Goal: Task Accomplishment & Management: Use online tool/utility

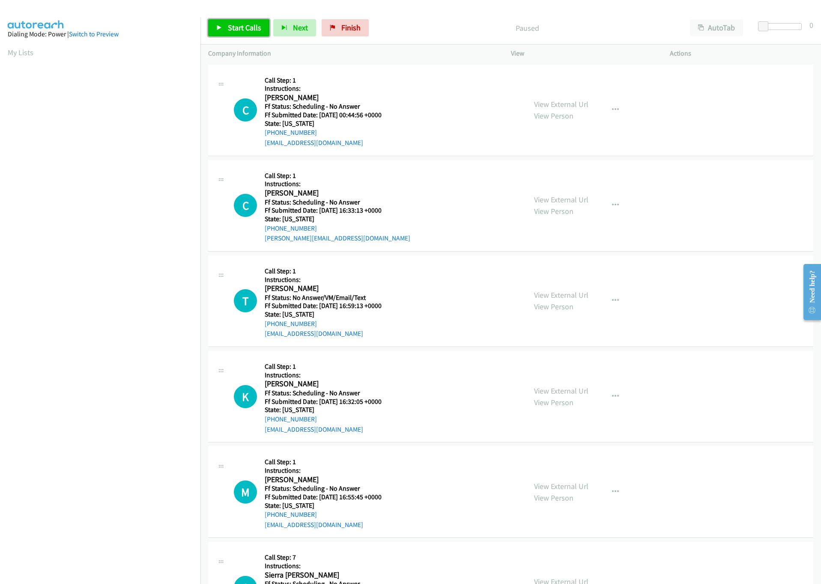
click at [253, 22] on link "Start Calls" at bounding box center [238, 27] width 61 height 17
click at [776, 26] on div at bounding box center [781, 26] width 39 height 7
click at [241, 27] on span "Start Calls" at bounding box center [244, 28] width 33 height 10
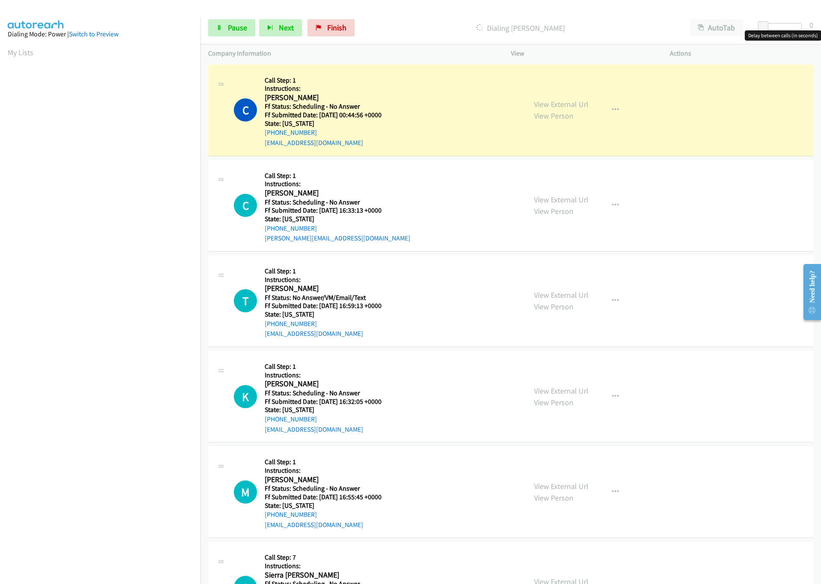
click at [776, 26] on div at bounding box center [781, 26] width 39 height 7
click at [551, 102] on link "View External Url" at bounding box center [561, 104] width 54 height 10
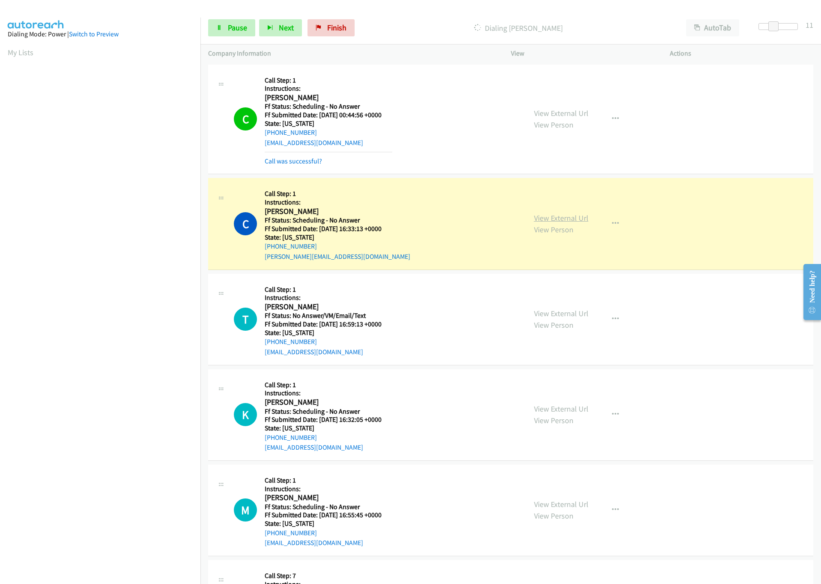
click at [577, 217] on div "View External Url View Person View External Url Email Schedule/Manage Callback …" at bounding box center [609, 224] width 167 height 76
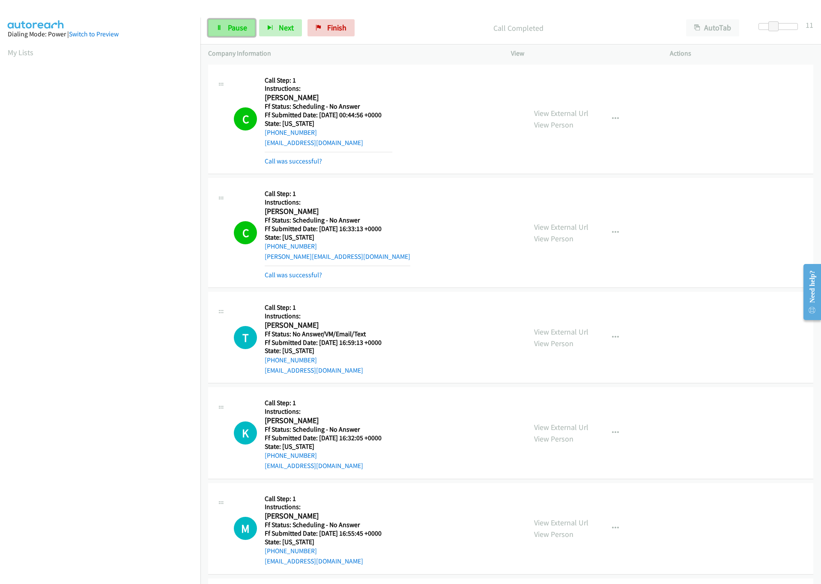
click at [240, 33] on link "Pause" at bounding box center [231, 27] width 47 height 17
click at [572, 232] on link "View External Url" at bounding box center [561, 227] width 54 height 10
click at [232, 16] on div "Start Calls Pause Next Finish Paused AutoTab AutoTab 11" at bounding box center [510, 28] width 620 height 33
click at [234, 30] on span "Start Calls" at bounding box center [244, 28] width 33 height 10
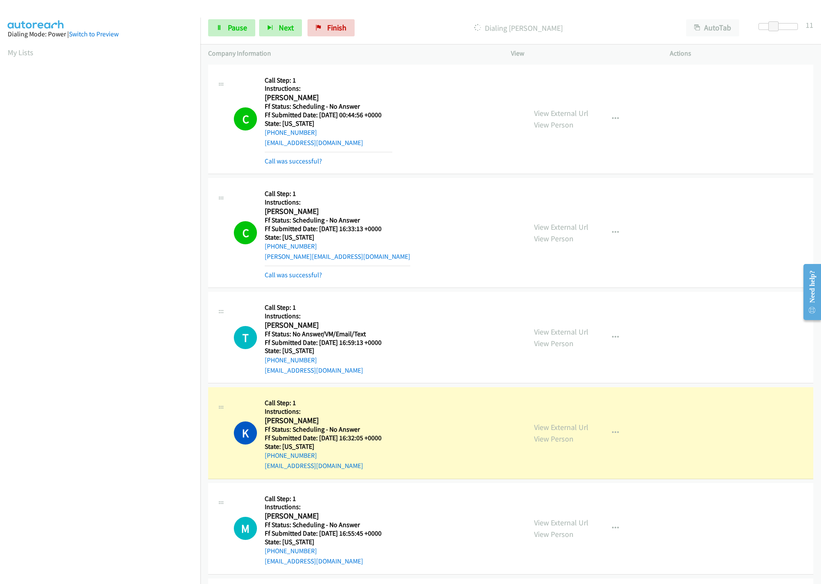
click at [736, 186] on div "C Callback Scheduled Call Step: 1 Instructions: [PERSON_NAME] America/New_York …" at bounding box center [510, 233] width 605 height 110
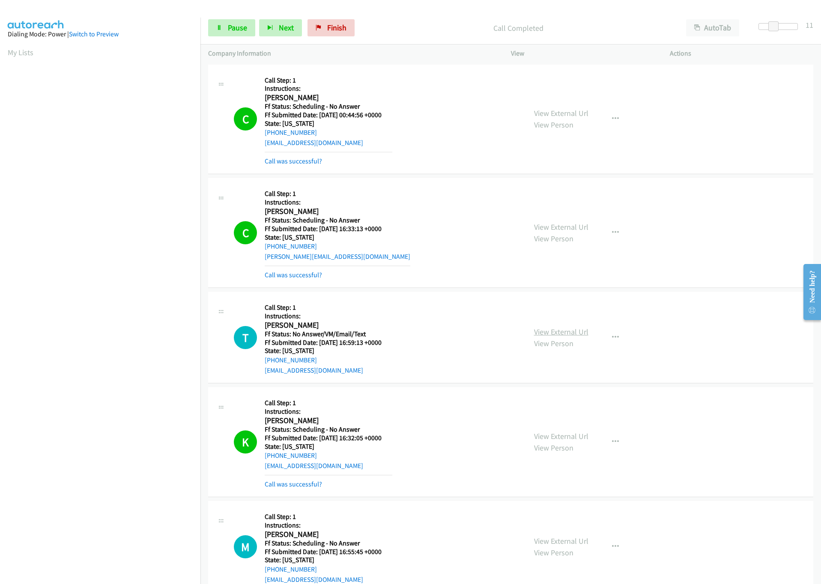
click at [570, 331] on link "View External Url" at bounding box center [561, 332] width 54 height 10
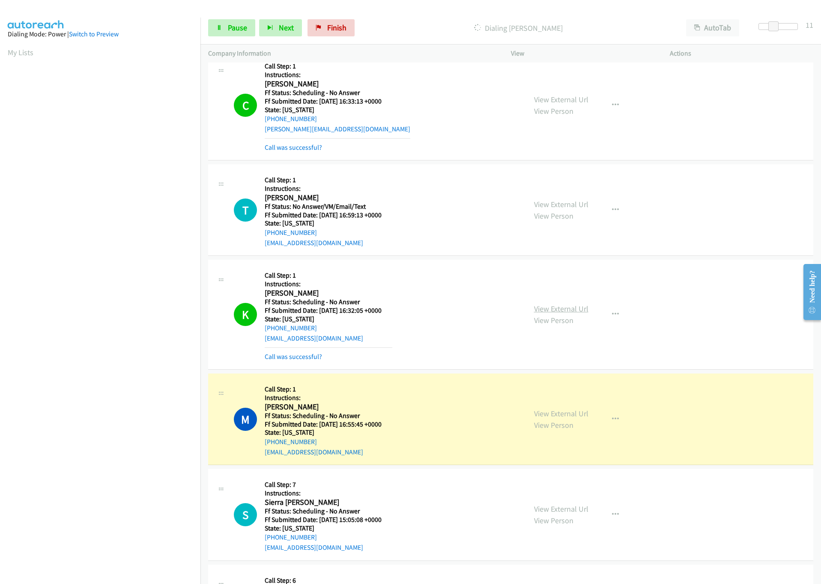
scroll to position [128, 0]
click at [551, 309] on link "View External Url" at bounding box center [561, 308] width 54 height 10
click at [559, 410] on link "View External Url" at bounding box center [561, 413] width 54 height 10
click at [232, 30] on span "Pause" at bounding box center [237, 28] width 19 height 10
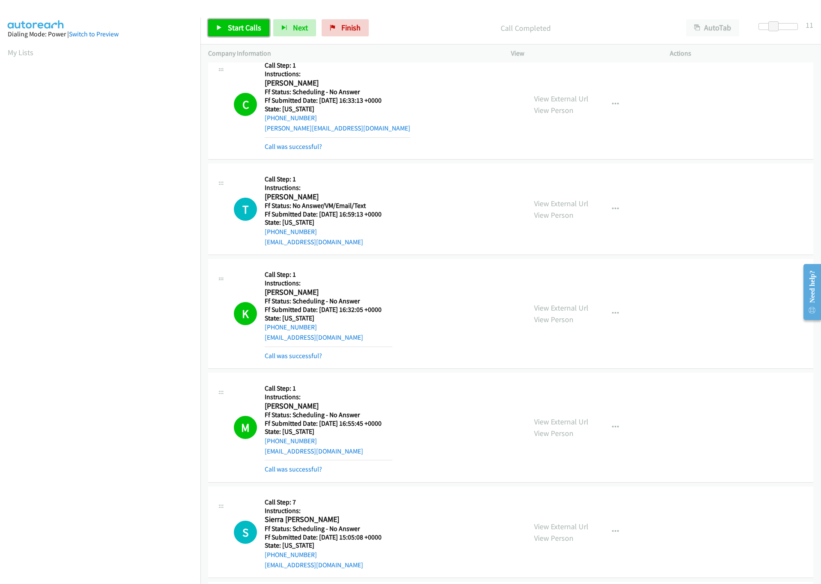
click at [238, 27] on span "Start Calls" at bounding box center [244, 28] width 33 height 10
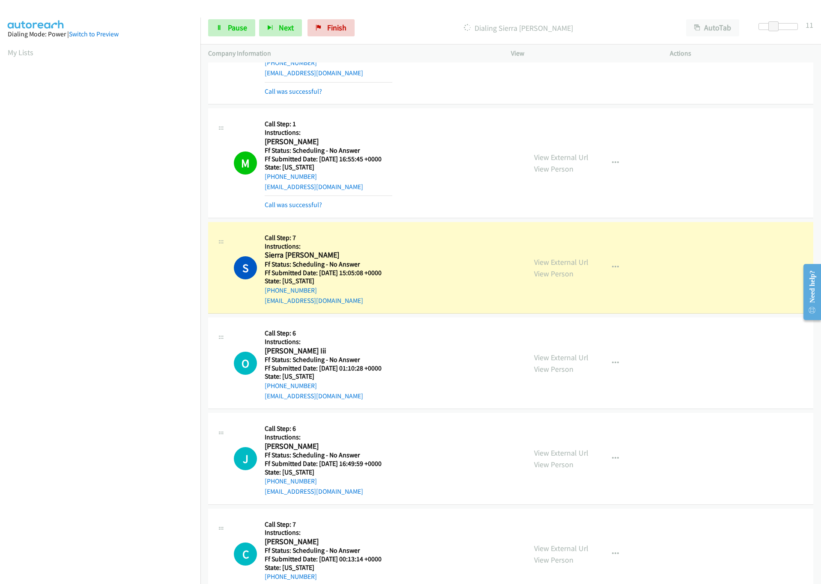
scroll to position [385, 0]
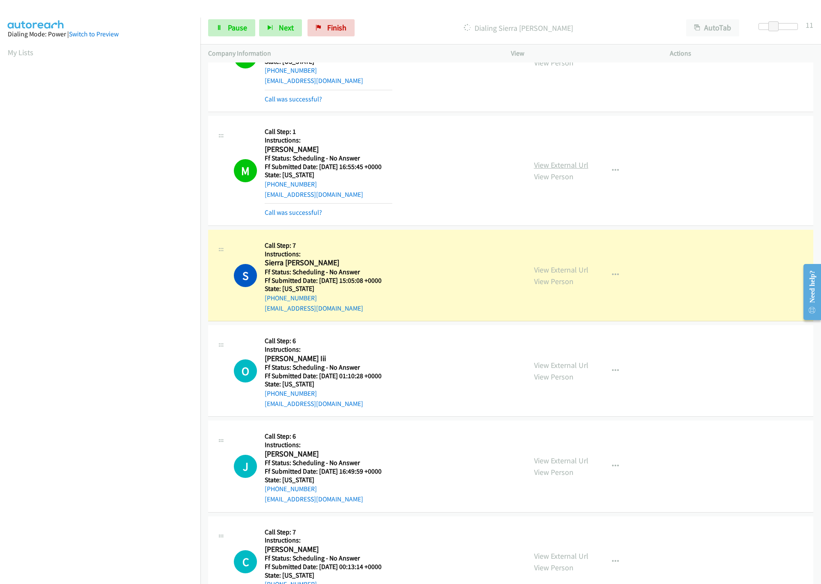
click at [559, 164] on link "View External Url" at bounding box center [561, 165] width 54 height 10
click at [538, 270] on link "View External Url" at bounding box center [561, 270] width 54 height 10
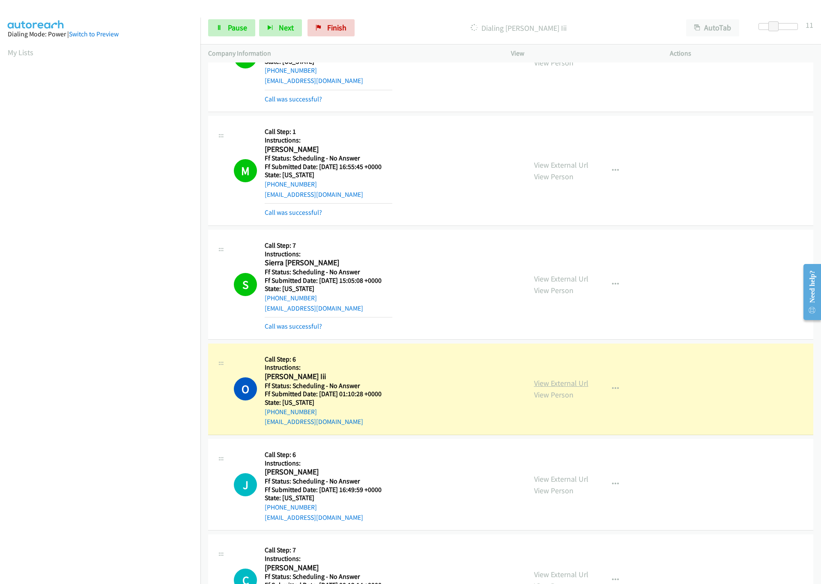
click at [555, 383] on link "View External Url" at bounding box center [561, 383] width 54 height 10
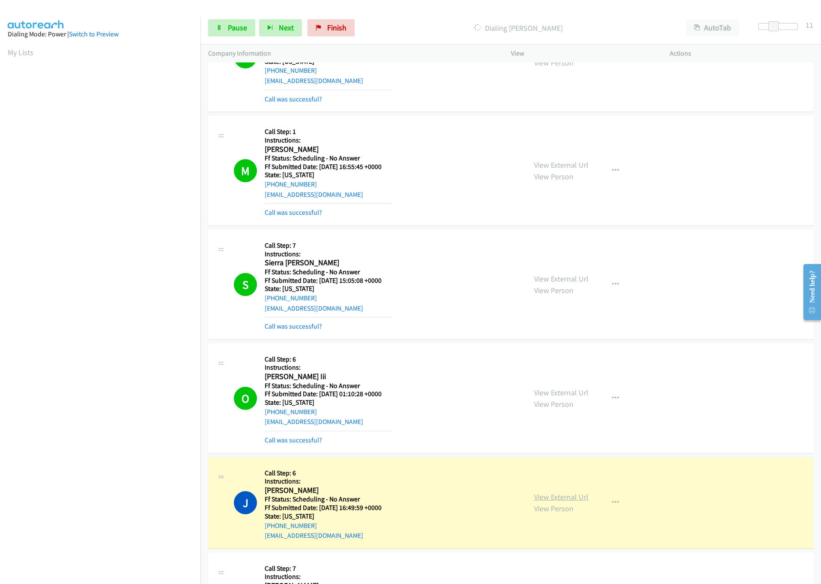
click at [546, 500] on link "View External Url" at bounding box center [561, 497] width 54 height 10
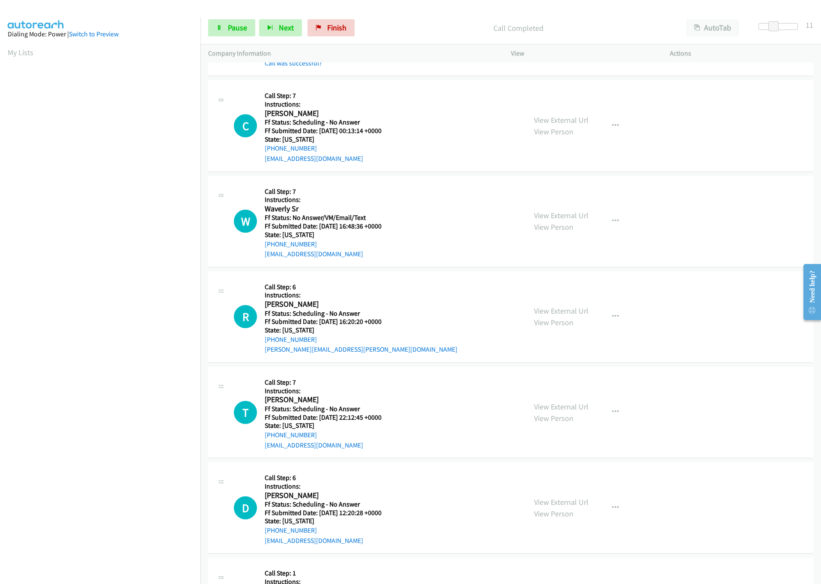
scroll to position [899, 0]
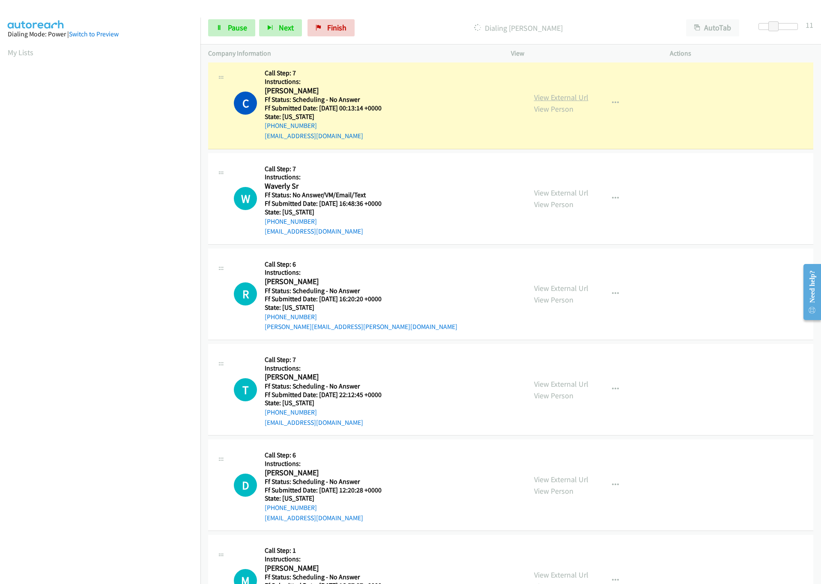
click at [573, 99] on link "View External Url" at bounding box center [561, 97] width 54 height 10
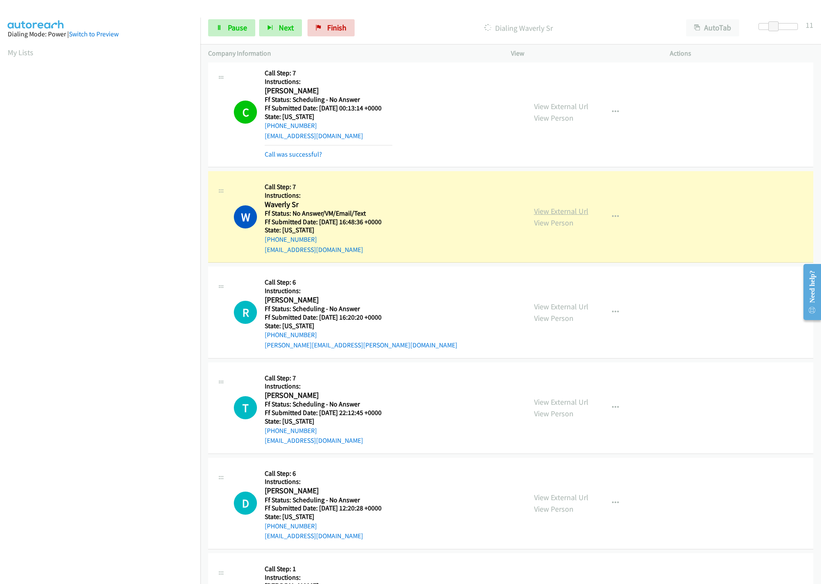
click at [571, 214] on link "View External Url" at bounding box center [561, 211] width 54 height 10
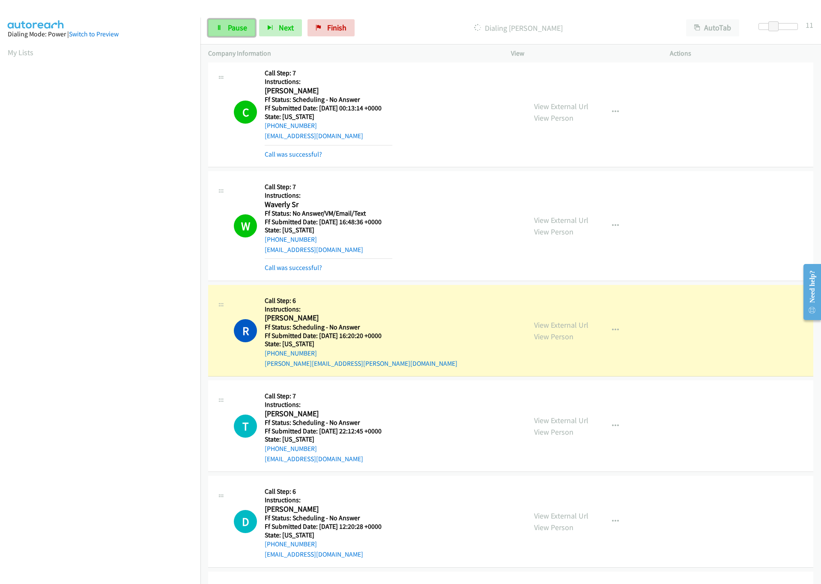
click at [223, 26] on link "Pause" at bounding box center [231, 27] width 47 height 17
click at [537, 327] on link "View External Url" at bounding box center [561, 325] width 54 height 10
